Goal: Information Seeking & Learning: Learn about a topic

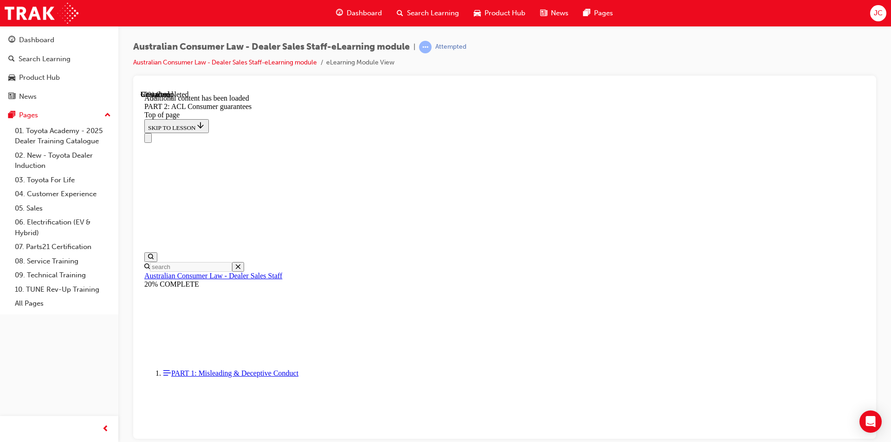
scroll to position [5790, 0]
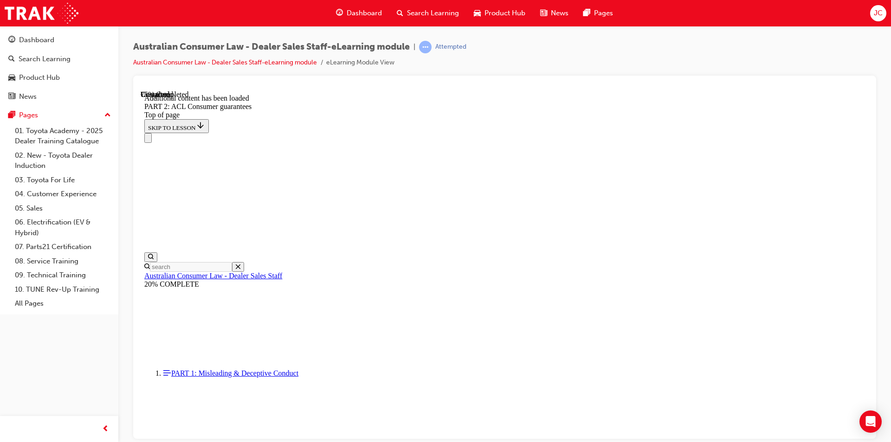
scroll to position [7738, 0]
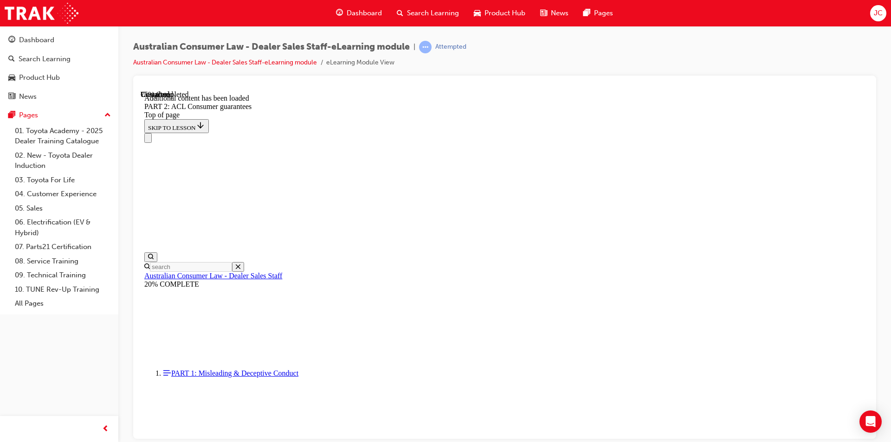
scroll to position [7864, 0]
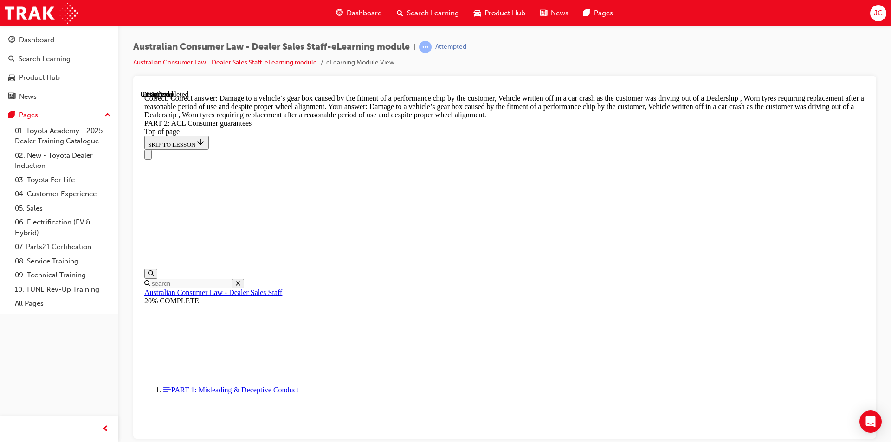
scroll to position [9279, 0]
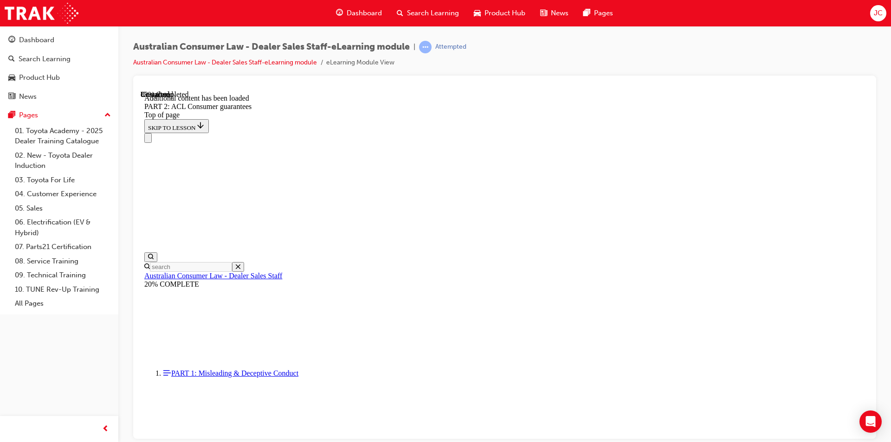
scroll to position [10087, 0]
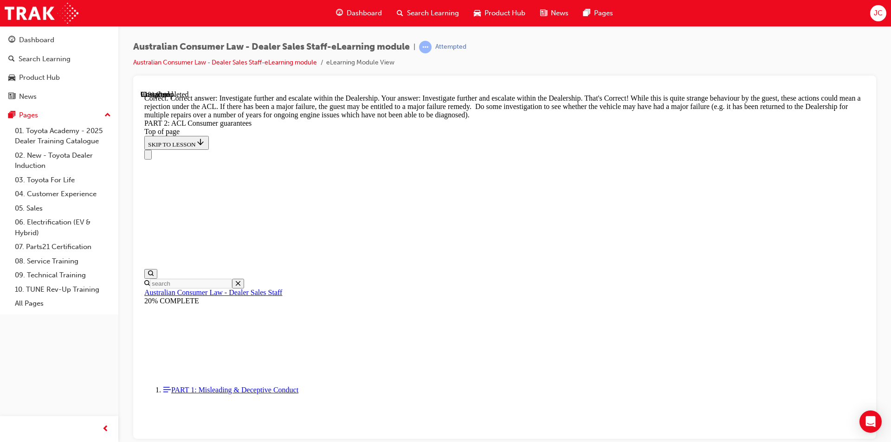
scroll to position [10319, 0]
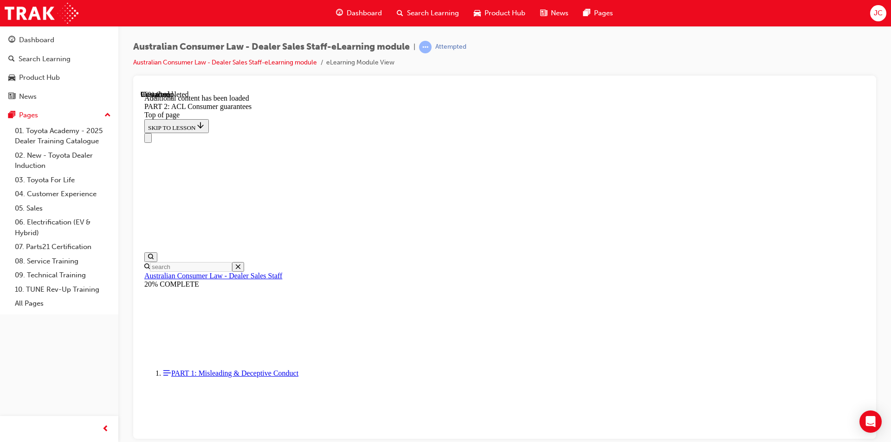
scroll to position [11100, 0]
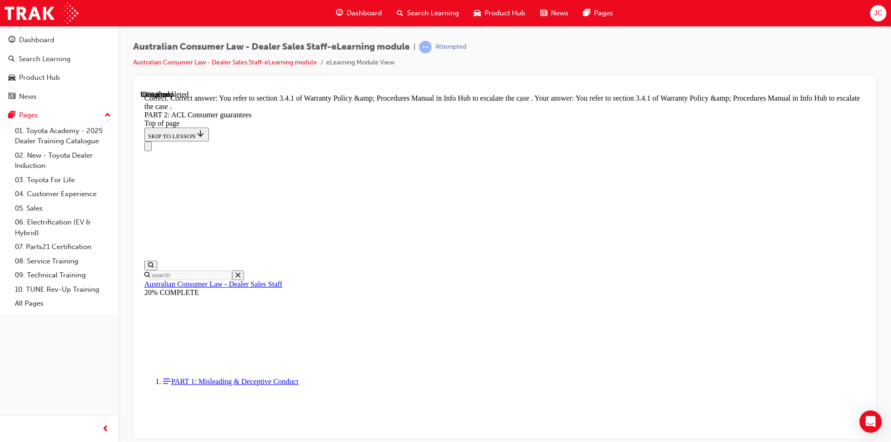
scroll to position [11648, 0]
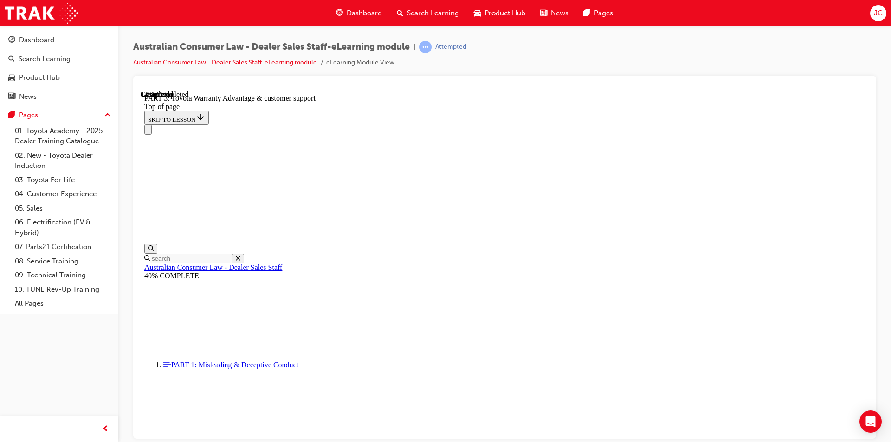
scroll to position [540, 0]
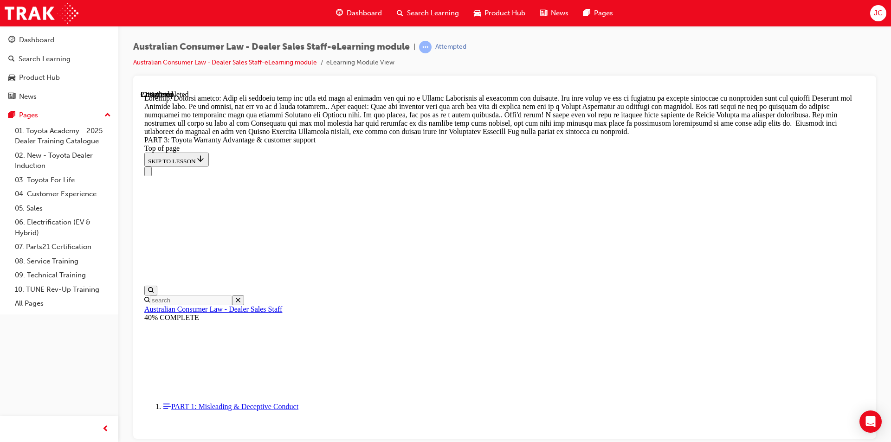
scroll to position [833, 0]
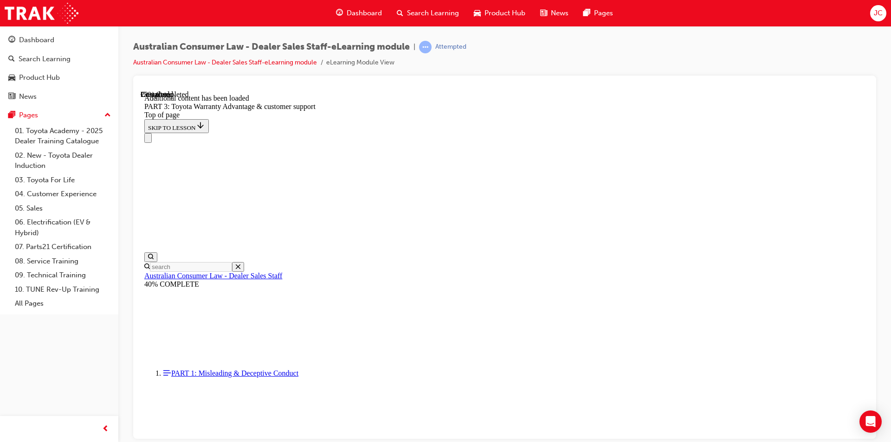
scroll to position [1084, 0]
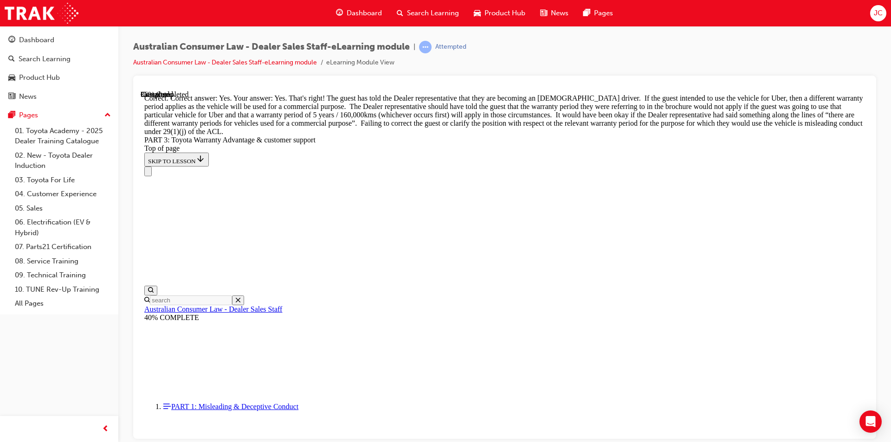
scroll to position [1385, 0]
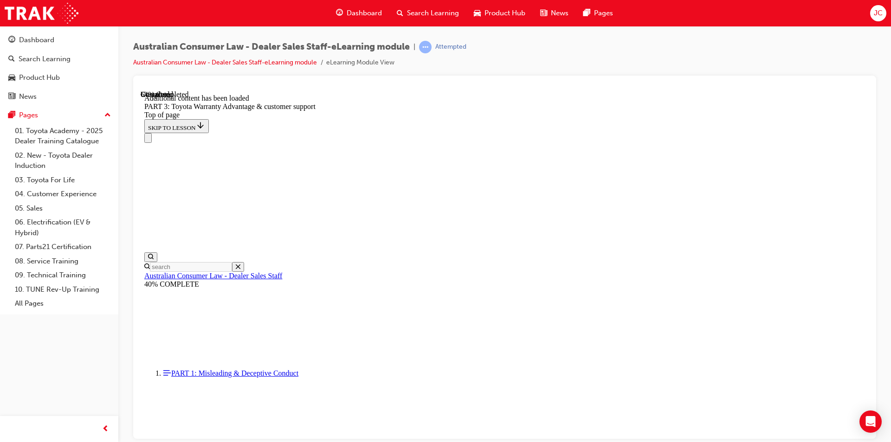
scroll to position [2378, 0]
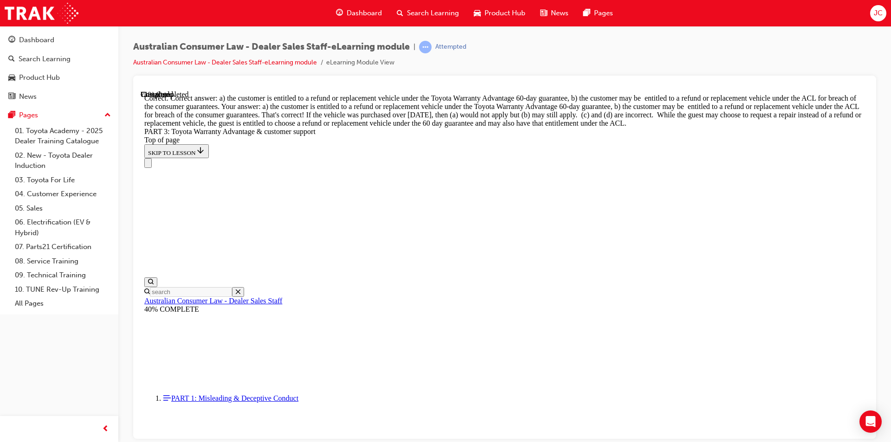
scroll to position [2708, 0]
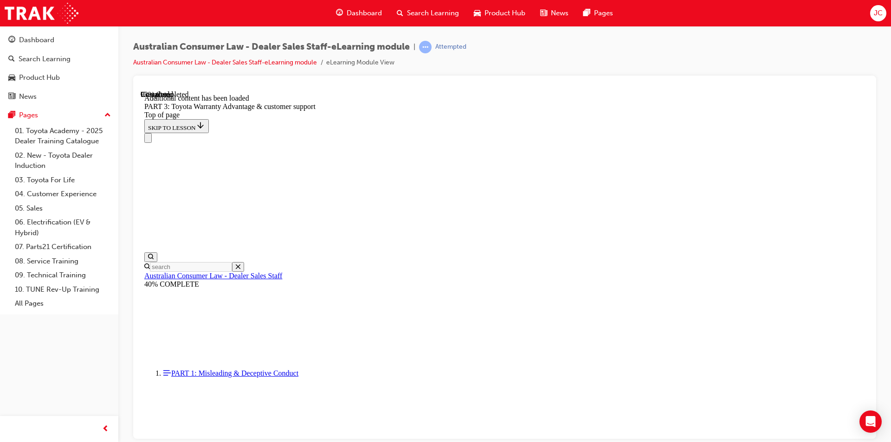
scroll to position [2935, 0]
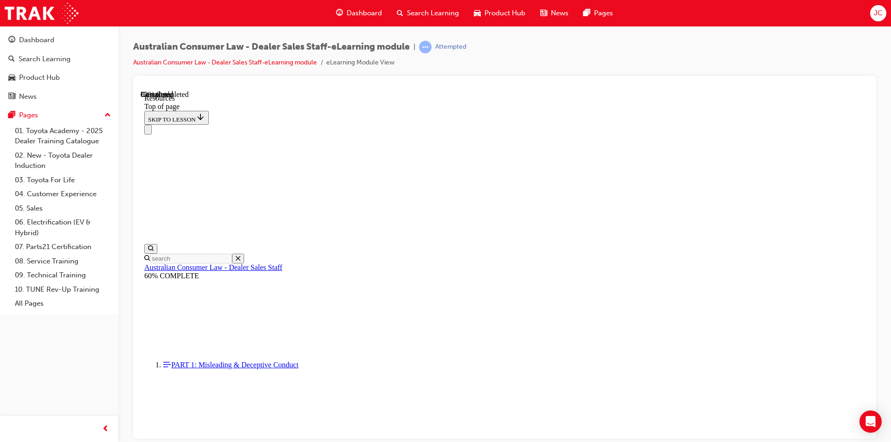
scroll to position [456, 0]
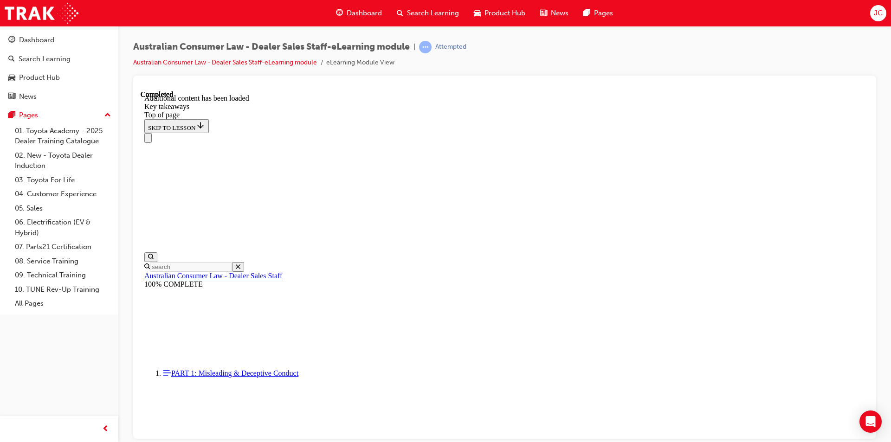
scroll to position [195, 0]
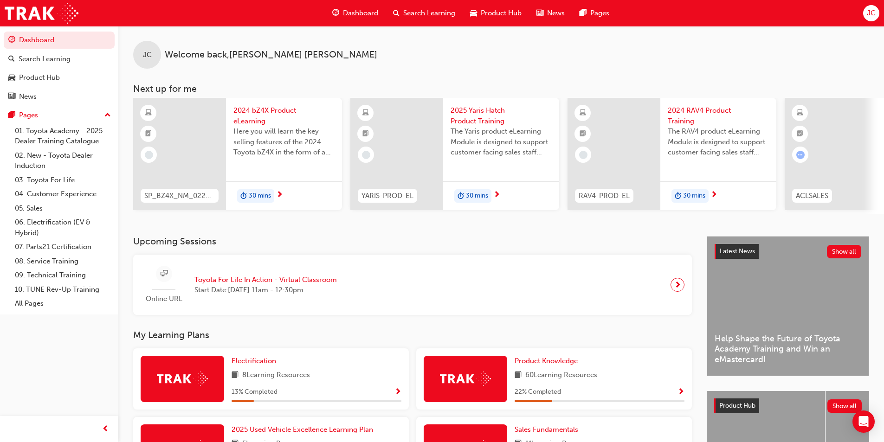
drag, startPoint x: 496, startPoint y: 67, endPoint x: 505, endPoint y: 41, distance: 27.5
click at [501, 59] on div "JC Welcome back , [PERSON_NAME]" at bounding box center [501, 47] width 766 height 43
